Goal: Information Seeking & Learning: Learn about a topic

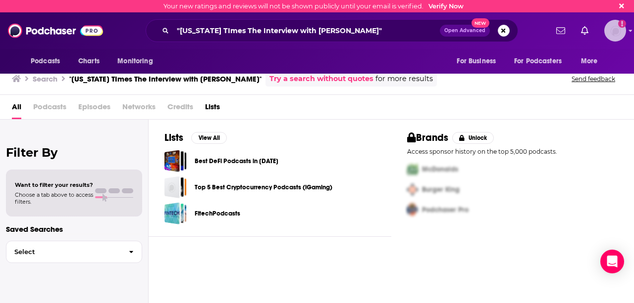
click at [611, 36] on img "Logged in as tgilbride" at bounding box center [615, 31] width 22 height 22
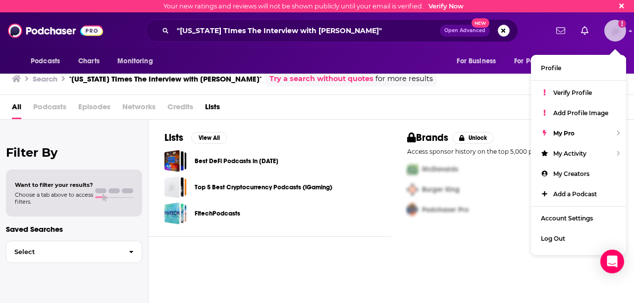
click at [611, 36] on img "Logged in as tgilbride" at bounding box center [615, 31] width 22 height 22
click at [558, 101] on div "Verify Profile" at bounding box center [578, 93] width 95 height 20
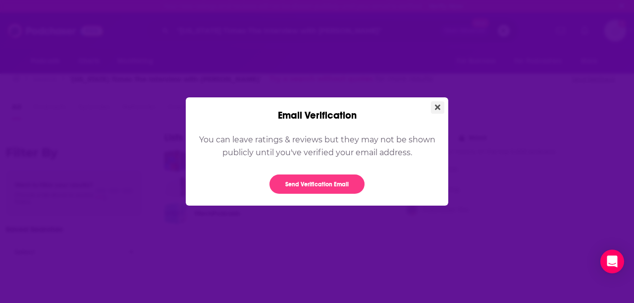
click at [436, 109] on icon "Close" at bounding box center [437, 106] width 5 height 5
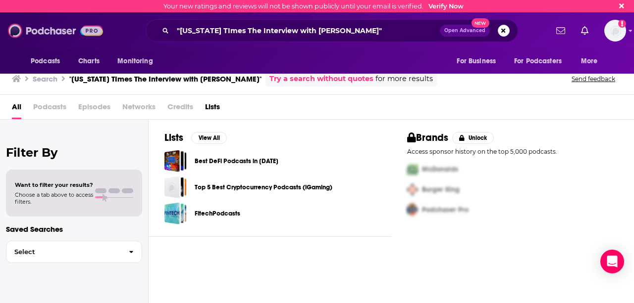
click at [50, 33] on img at bounding box center [55, 30] width 95 height 19
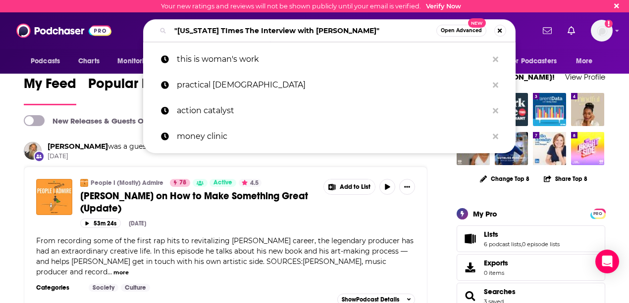
click at [238, 30] on input ""[US_STATE] TImes The Interview with [PERSON_NAME]"" at bounding box center [303, 31] width 266 height 16
drag, startPoint x: 326, startPoint y: 31, endPoint x: 153, endPoint y: 29, distance: 172.3
click at [153, 29] on div ""[US_STATE] TImes The Interview with [PERSON_NAME]" Open Advanced New" at bounding box center [329, 30] width 372 height 23
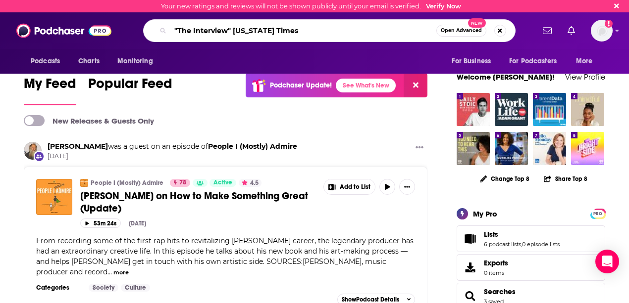
type input ""The Interview" [US_STATE] Times"
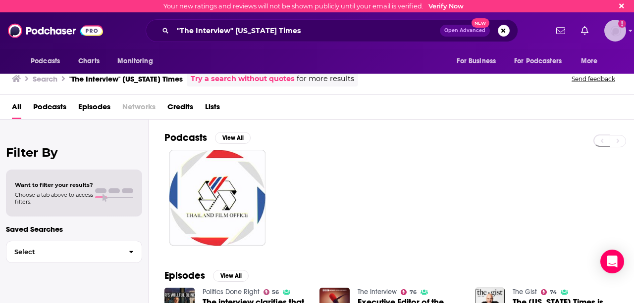
click at [615, 33] on img "Logged in as tgilbride" at bounding box center [615, 31] width 22 height 22
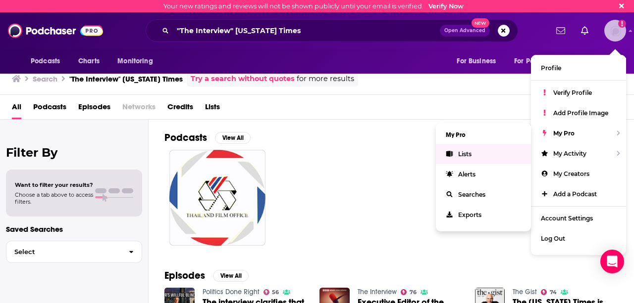
click at [469, 155] on span "Lists" at bounding box center [464, 153] width 13 height 7
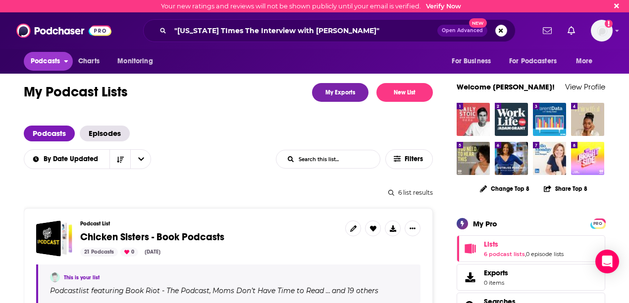
click at [46, 58] on span "Podcasts" at bounding box center [45, 61] width 29 height 14
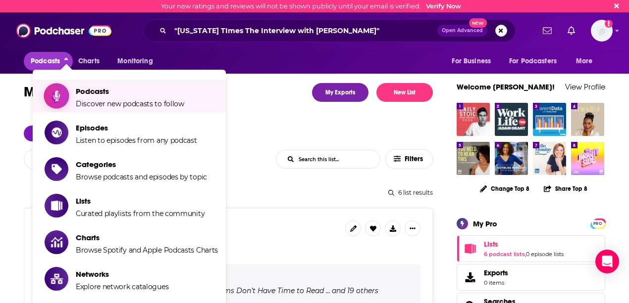
click at [114, 99] on span "Podcasts Discover new podcasts to follow" at bounding box center [130, 96] width 108 height 25
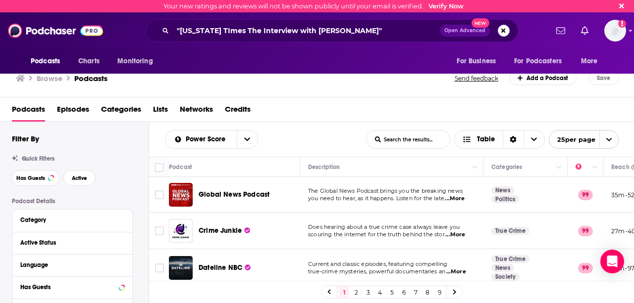
click at [511, 31] on div ""[US_STATE] TImes The Interview with [PERSON_NAME]" Open Advanced New" at bounding box center [332, 30] width 372 height 23
click at [467, 32] on span "Open Advanced" at bounding box center [464, 30] width 41 height 5
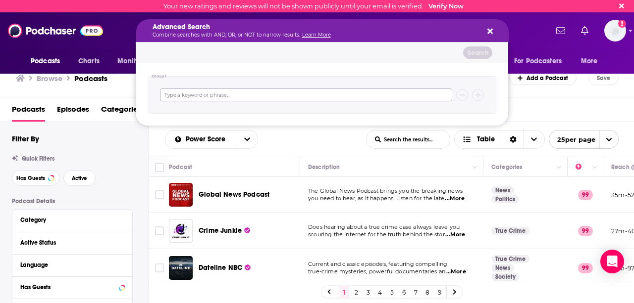
click at [223, 94] on input "Search podcasts, credits, & more..." at bounding box center [306, 95] width 292 height 13
click at [488, 30] on icon "Search podcasts, credits, & more..." at bounding box center [489, 31] width 5 height 5
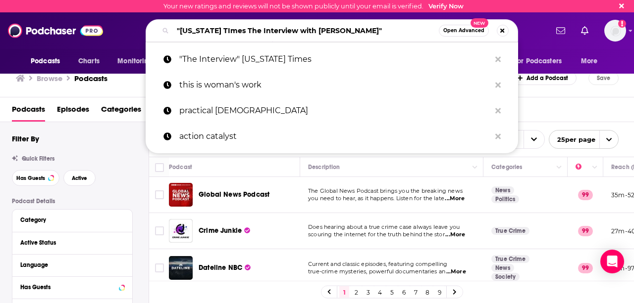
drag, startPoint x: 334, startPoint y: 34, endPoint x: 160, endPoint y: 31, distance: 173.3
click at [160, 31] on div ""[US_STATE] TImes The Interview with [PERSON_NAME]" Open Advanced New" at bounding box center [332, 30] width 372 height 23
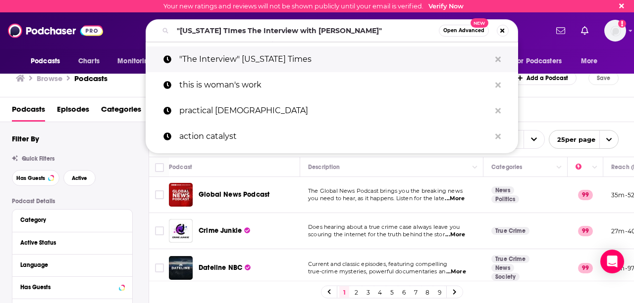
click at [203, 66] on p ""The Interview" [US_STATE] Times" at bounding box center [334, 60] width 311 height 26
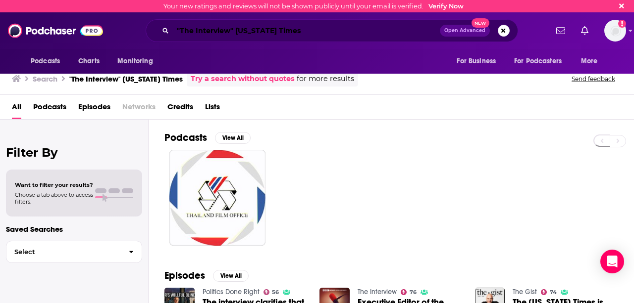
click at [295, 28] on input ""The Interview" [US_STATE] Times" at bounding box center [306, 31] width 267 height 16
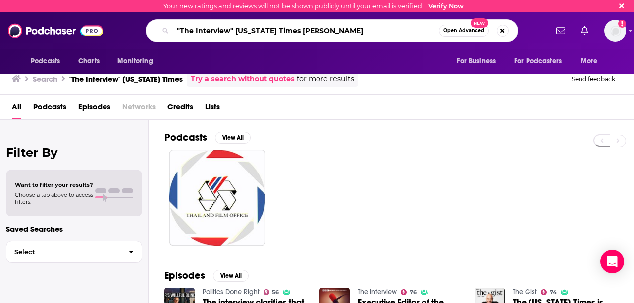
type input ""The Interview" [US_STATE] Times [PERSON_NAME]"
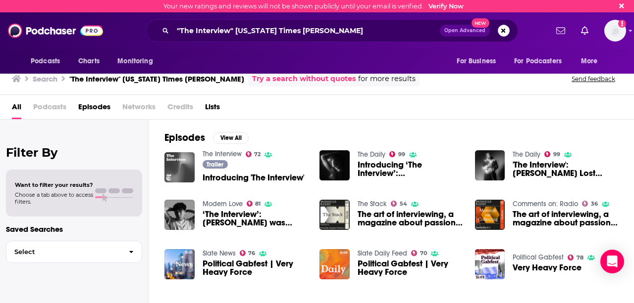
click at [176, 168] on img "Introducing 'The Interview'" at bounding box center [179, 167] width 30 height 30
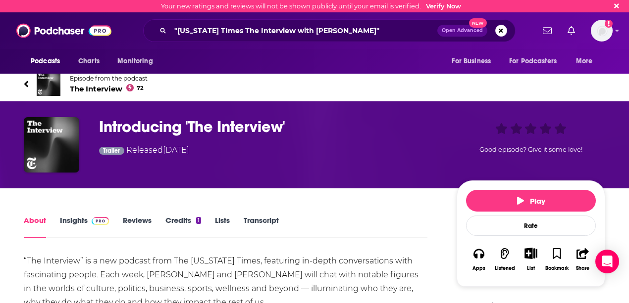
click at [75, 219] on link "Insights" at bounding box center [84, 227] width 49 height 23
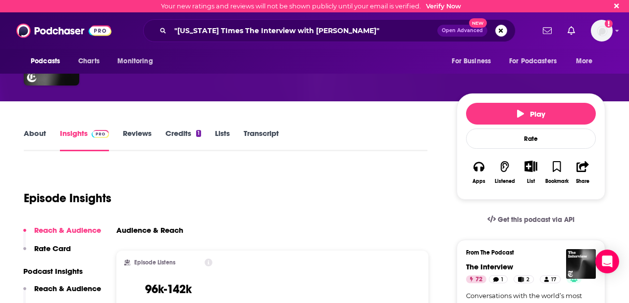
scroll to position [154, 0]
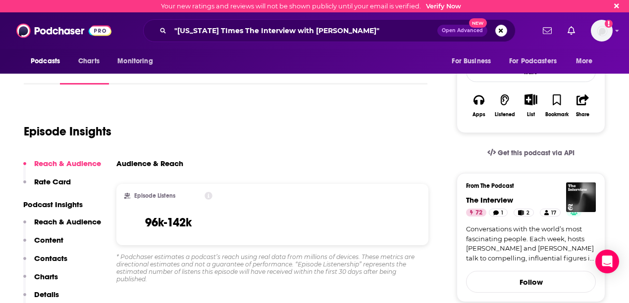
click at [156, 276] on div "* Podchaser estimates a podcast’s reach using real data from millions of device…" at bounding box center [272, 268] width 312 height 30
click at [72, 222] on p "Reach & Audience" at bounding box center [67, 221] width 67 height 9
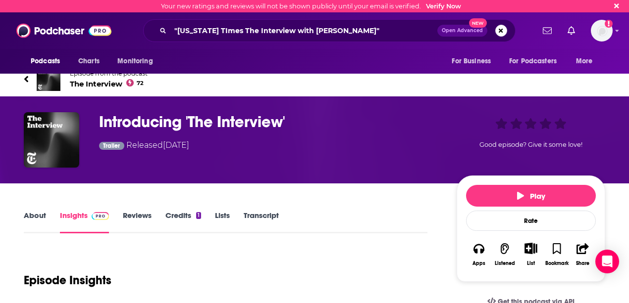
scroll to position [0, 0]
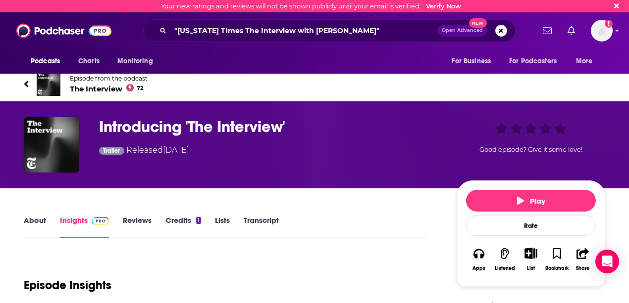
click at [33, 220] on link "About" at bounding box center [35, 227] width 22 height 23
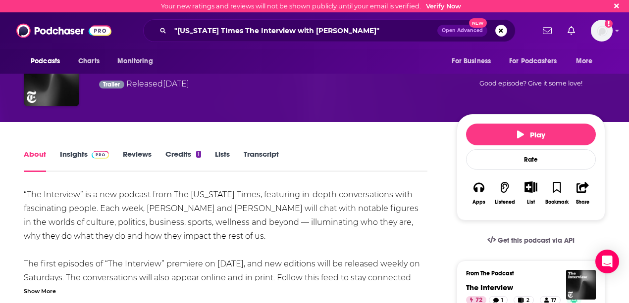
scroll to position [154, 0]
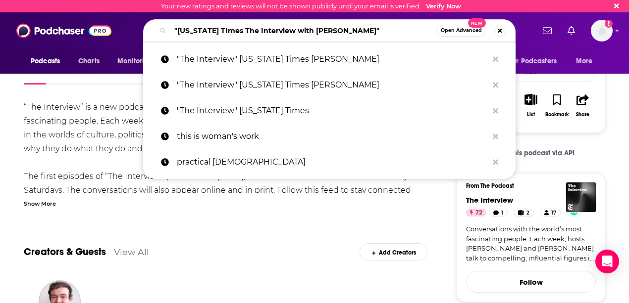
drag, startPoint x: 322, startPoint y: 31, endPoint x: 176, endPoint y: 31, distance: 145.5
click at [176, 31] on input ""[US_STATE] TImes The Interview with [PERSON_NAME]"" at bounding box center [303, 31] width 266 height 16
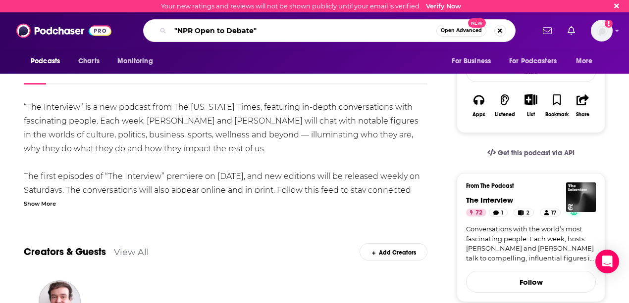
type input ""NPR Open to Debate ""
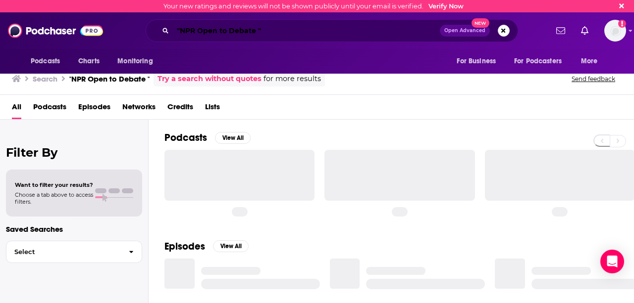
click at [255, 31] on input ""NPR Open to Debate "" at bounding box center [306, 31] width 267 height 16
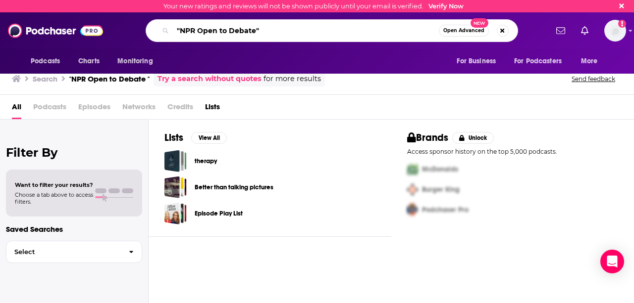
click at [261, 31] on input ""NPR Open to Debate"" at bounding box center [306, 31] width 266 height 16
click at [196, 31] on input ""NPR Open to Debate"" at bounding box center [306, 31] width 266 height 16
drag, startPoint x: 259, startPoint y: 28, endPoint x: 121, endPoint y: 30, distance: 138.1
click at [121, 30] on div ""NPR Open to Debate" Open Advanced New" at bounding box center [331, 30] width 431 height 23
type input "Open to Debate"
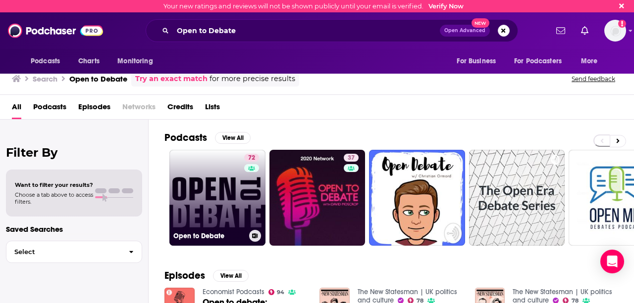
click at [198, 196] on link "72 Open to Debate" at bounding box center [217, 198] width 96 height 96
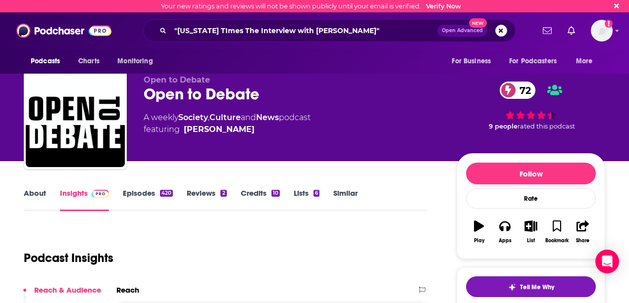
click at [33, 199] on link "About" at bounding box center [35, 200] width 22 height 23
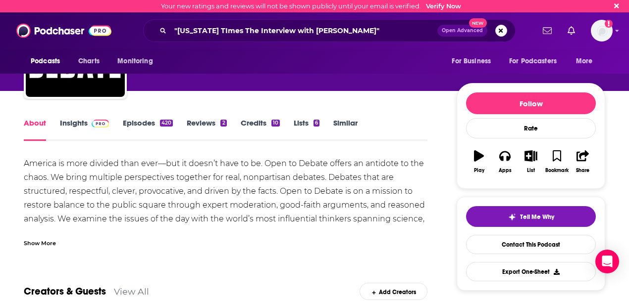
scroll to position [77, 0]
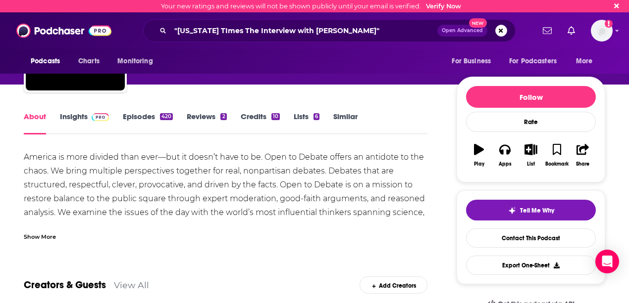
click at [28, 238] on div "Show More" at bounding box center [40, 236] width 32 height 9
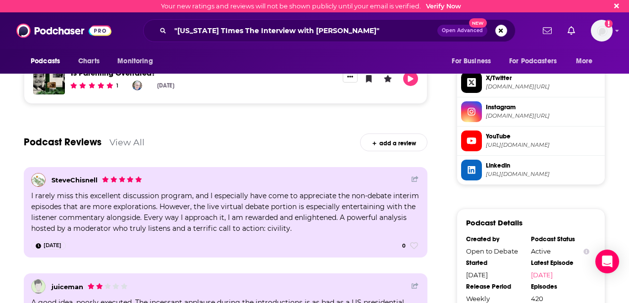
scroll to position [847, 0]
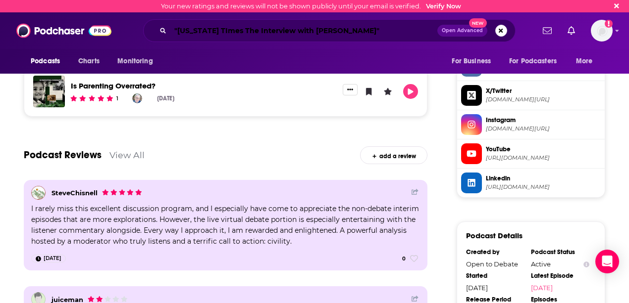
click at [187, 32] on input ""[US_STATE] TImes The Interview with [PERSON_NAME]"" at bounding box center [303, 31] width 267 height 16
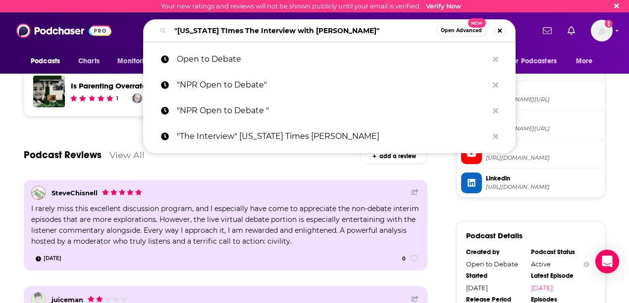
click at [188, 33] on input ""[US_STATE] TImes The Interview with [PERSON_NAME]"" at bounding box center [303, 31] width 266 height 16
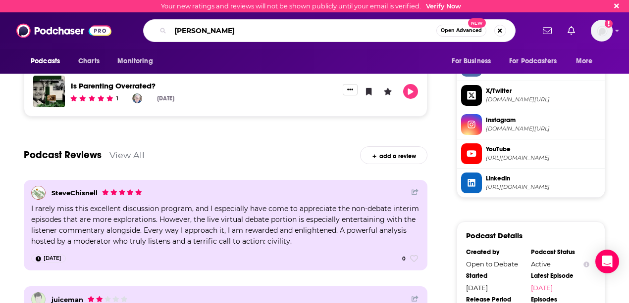
type input "[PERSON_NAME]"
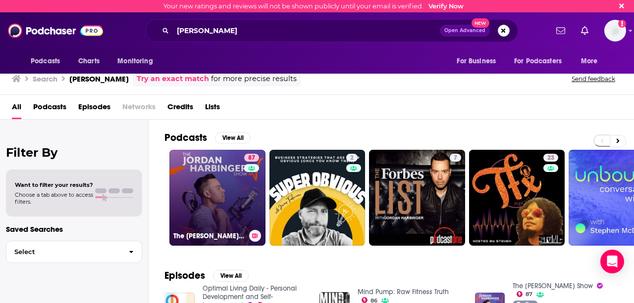
click at [215, 191] on link "87 The [PERSON_NAME] Show" at bounding box center [217, 198] width 96 height 96
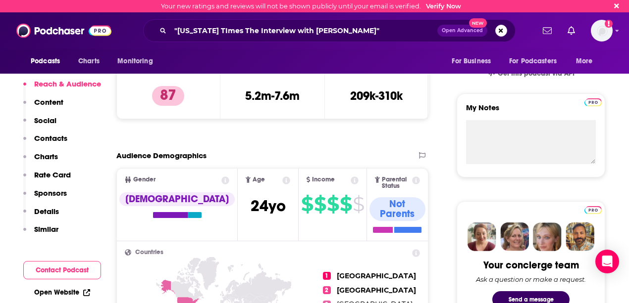
scroll to position [154, 0]
